Goal: Transaction & Acquisition: Purchase product/service

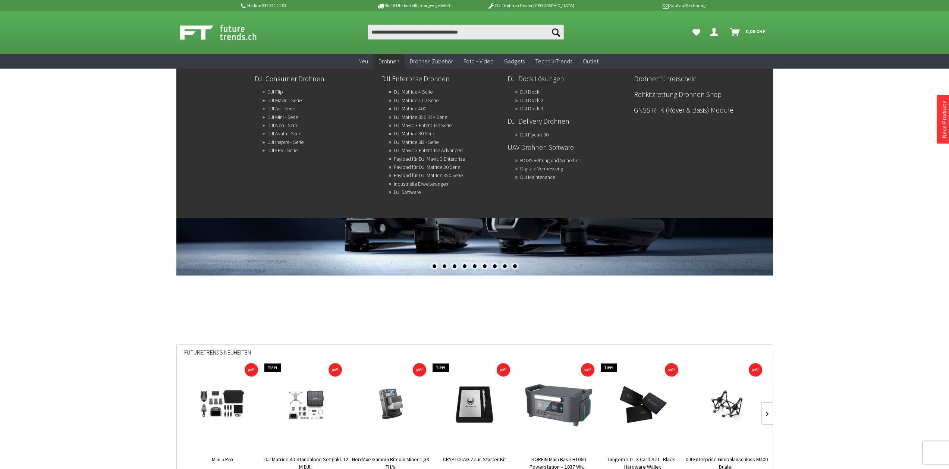
click at [394, 64] on span "Drohnen" at bounding box center [388, 60] width 21 height 7
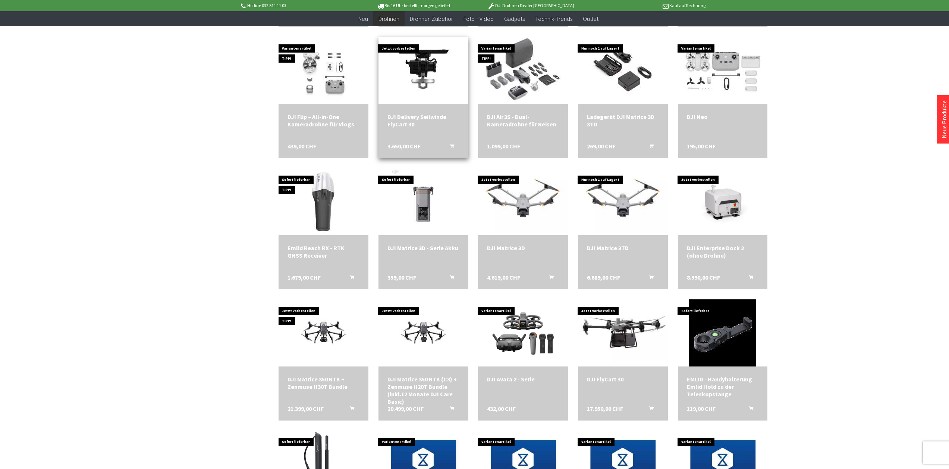
scroll to position [1305, 0]
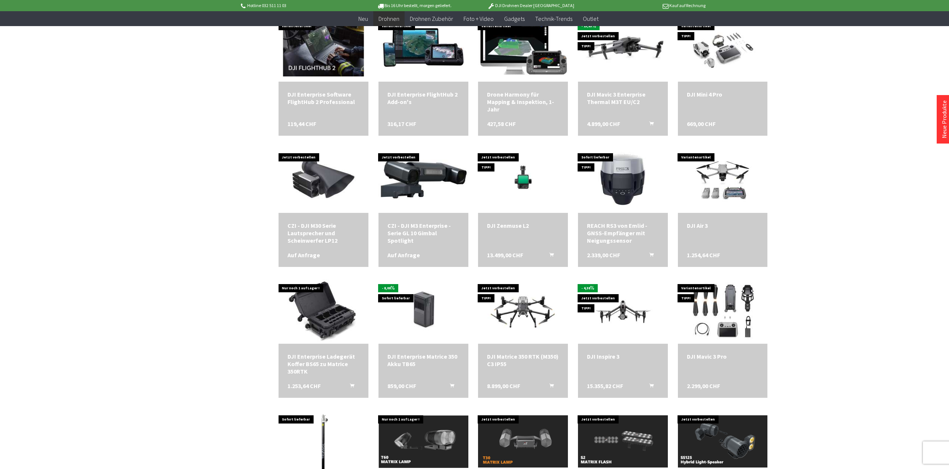
scroll to position [1715, 0]
